Goal: Check status: Check status

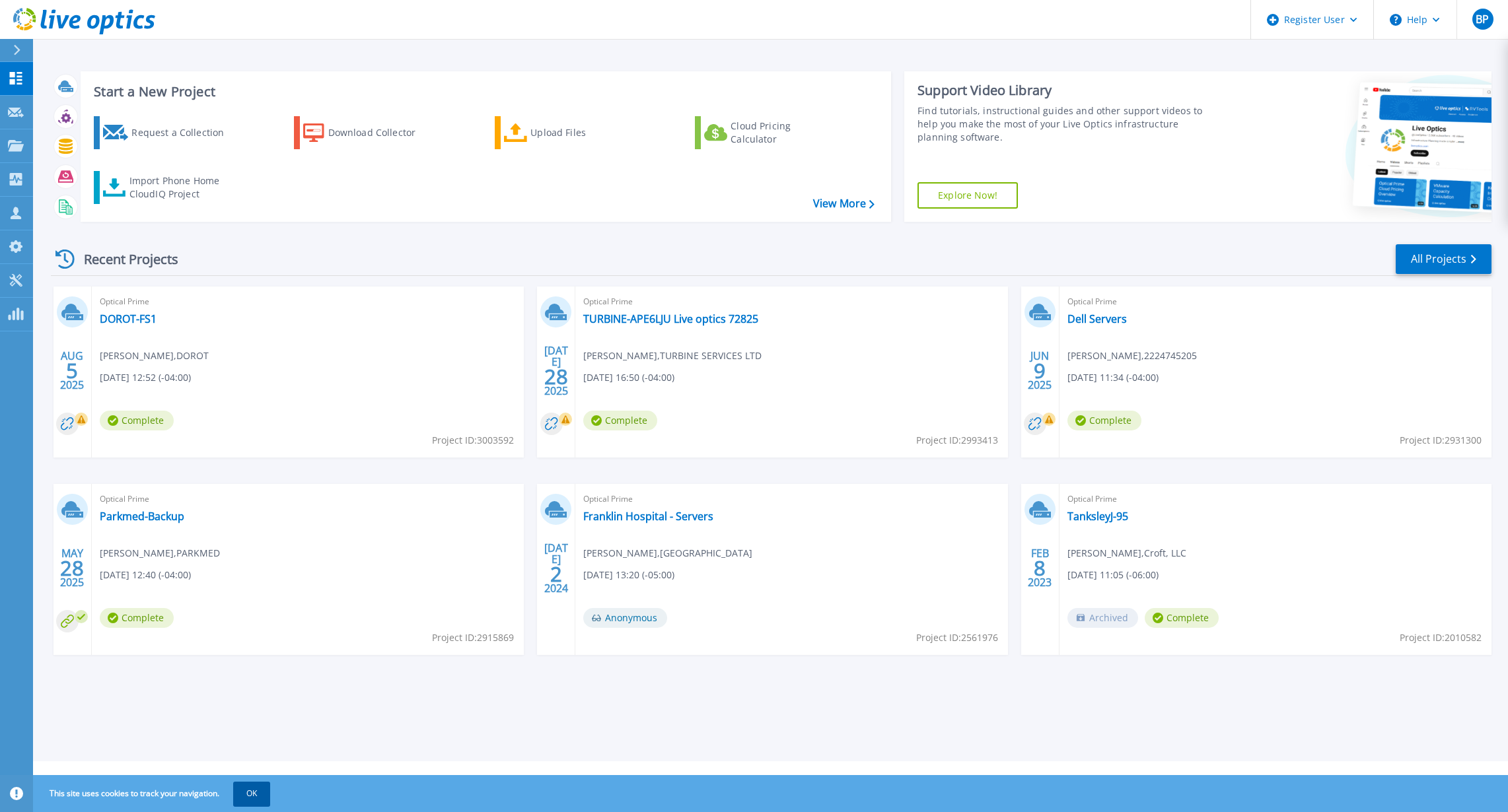
click at [259, 802] on button "OK" at bounding box center [252, 793] width 37 height 23
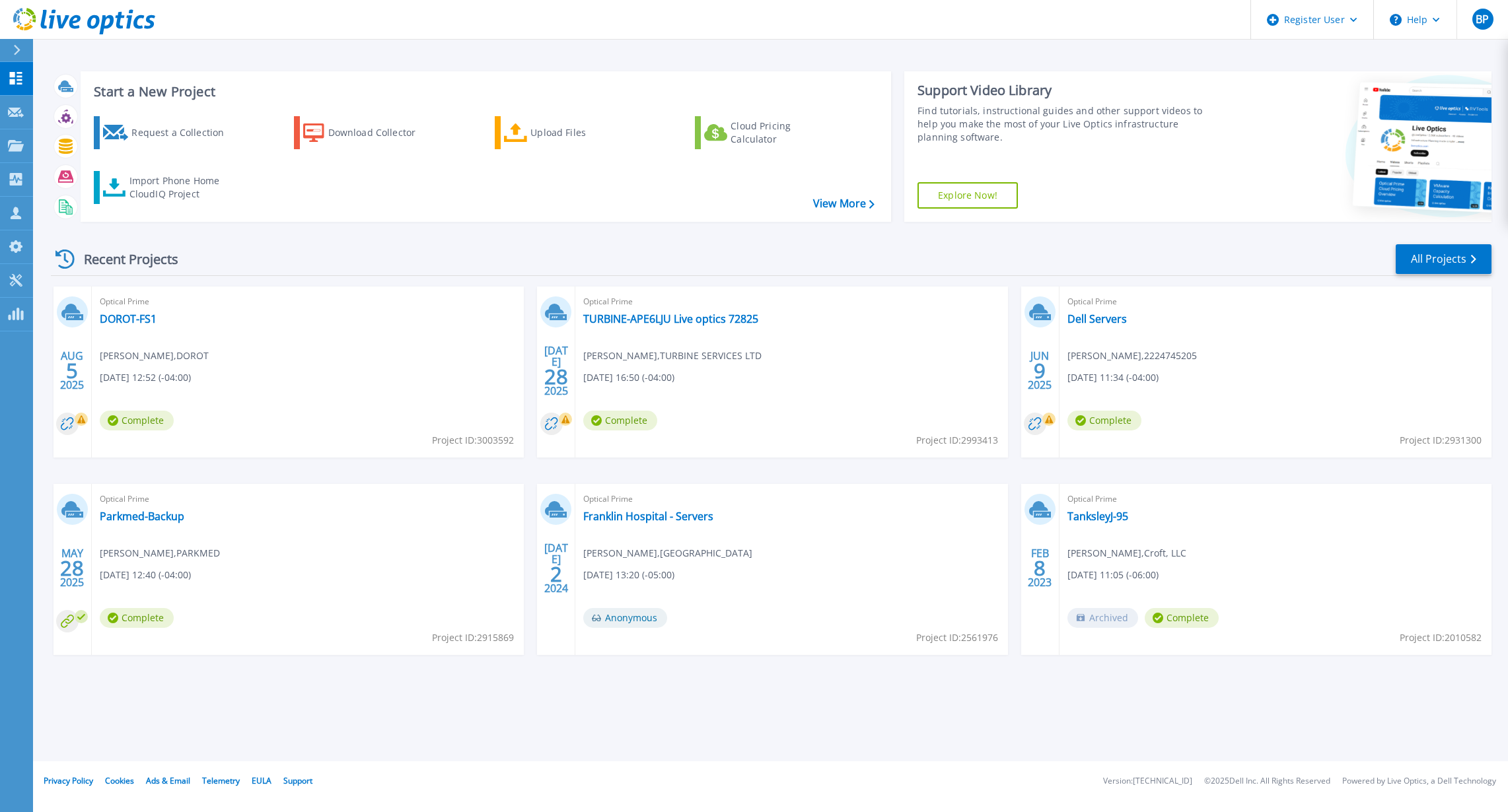
click at [577, 59] on div "Start a New Project Request a Collection Download Collector Upload Files Cloud …" at bounding box center [771, 381] width 1476 height 762
click at [357, 361] on div "Optical Prime DOROT-FS1 [PERSON_NAME] [DATE] 12:52 (-04:00) Complete Project ID…" at bounding box center [308, 372] width 432 height 171
click at [1253, 154] on div at bounding box center [1360, 147] width 262 height 151
click at [386, 28] on header "Register User Help BP Dell User [PERSON_NAME] [PERSON_NAME][EMAIL_ADDRESS][PERS…" at bounding box center [754, 19] width 1508 height 39
click at [1238, 424] on div "Optical Prime Dell Servers [PERSON_NAME] , 2224745205 [DATE] 11:34 (-04:00) Com…" at bounding box center [1276, 372] width 432 height 171
